Goal: Check status: Check status

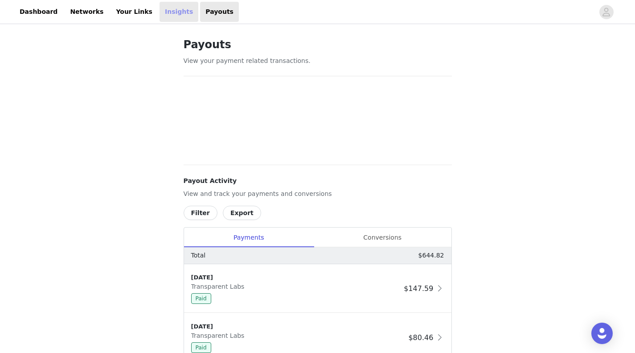
click at [163, 11] on link "Insights" at bounding box center [179, 12] width 39 height 20
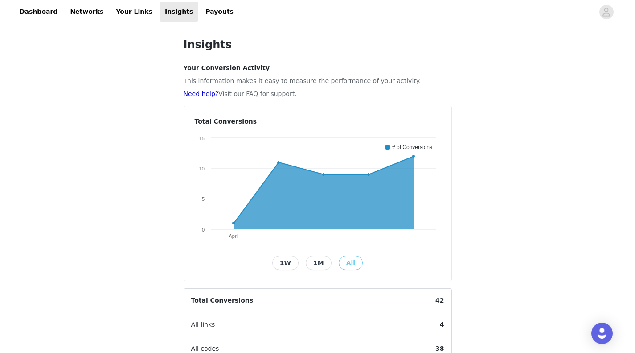
click at [320, 263] on button "1M" at bounding box center [319, 263] width 26 height 14
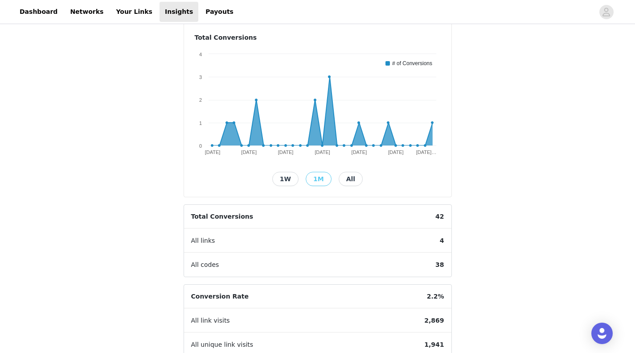
scroll to position [84, 0]
click at [200, 13] on link "Payouts" at bounding box center [219, 12] width 39 height 20
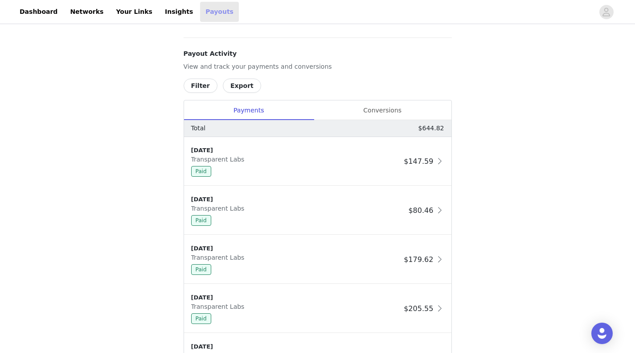
scroll to position [331, 0]
click at [396, 108] on div "Conversions" at bounding box center [383, 110] width 138 height 20
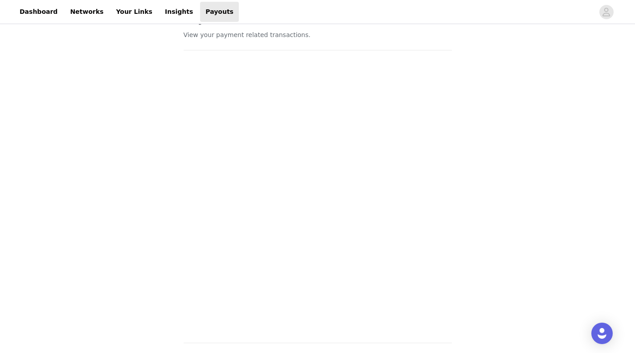
scroll to position [0, 0]
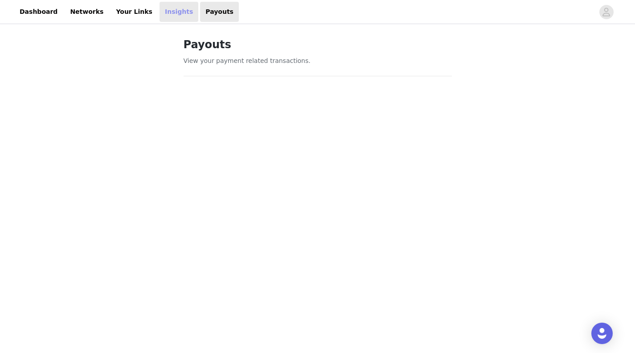
drag, startPoint x: 149, startPoint y: 18, endPoint x: 164, endPoint y: 13, distance: 15.5
click at [160, 18] on link "Insights" at bounding box center [179, 12] width 39 height 20
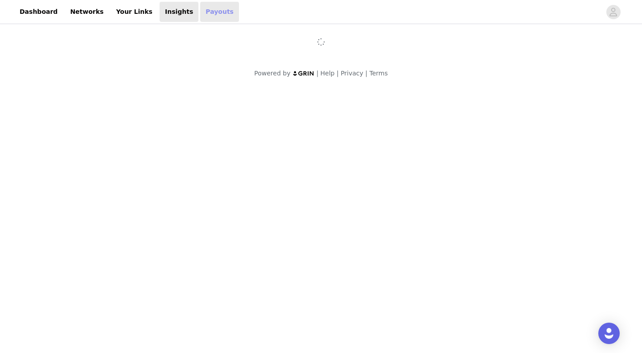
click at [200, 10] on link "Payouts" at bounding box center [219, 12] width 39 height 20
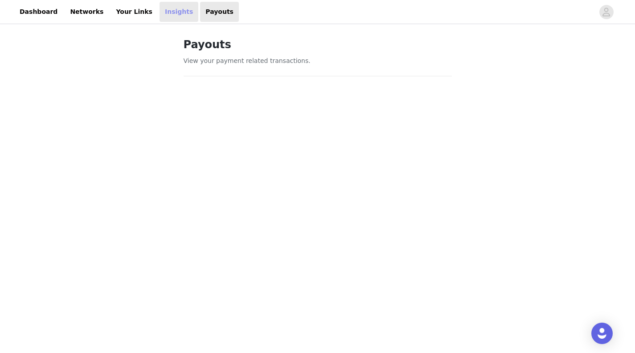
click at [160, 17] on link "Insights" at bounding box center [179, 12] width 39 height 20
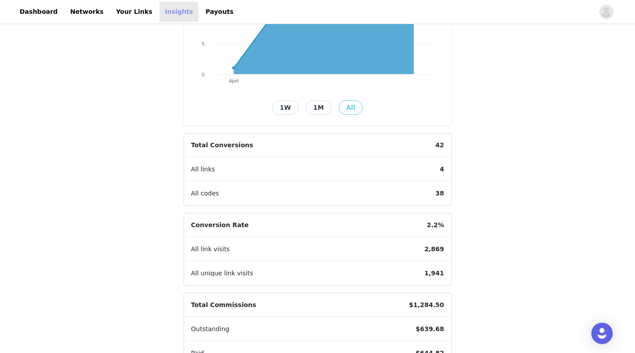
scroll to position [209, 0]
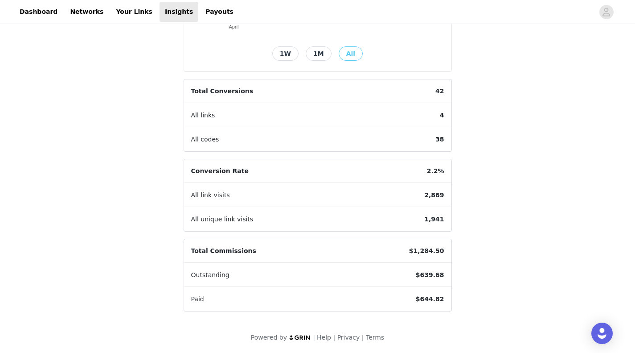
click at [319, 56] on button "1M" at bounding box center [319, 53] width 26 height 14
